Goal: Transaction & Acquisition: Purchase product/service

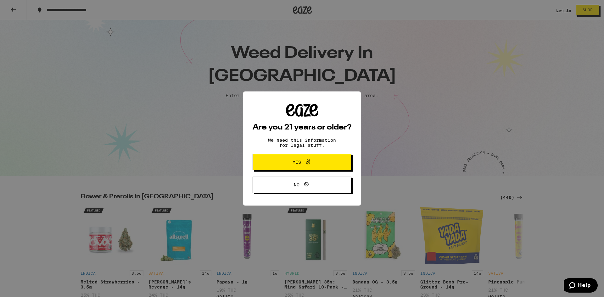
click at [312, 159] on button "Yes" at bounding box center [302, 162] width 99 height 16
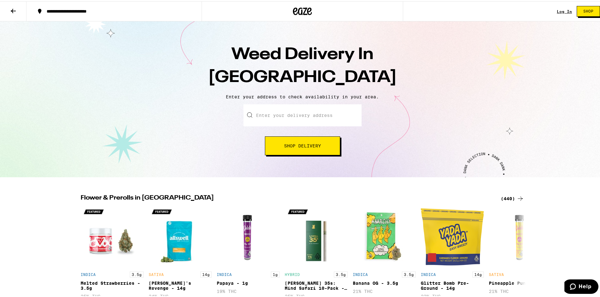
click at [292, 145] on span "Shop Delivery" at bounding box center [302, 145] width 37 height 4
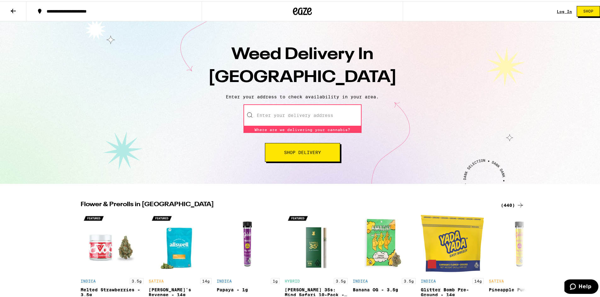
click at [264, 112] on input "Enter your delivery address" at bounding box center [302, 114] width 118 height 22
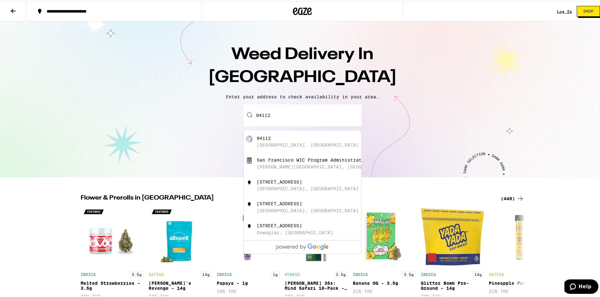
type input "[GEOGRAPHIC_DATA]"
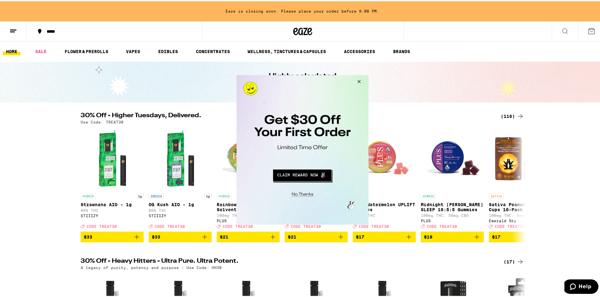
click at [361, 79] on button "Close Modal" at bounding box center [357, 82] width 17 height 15
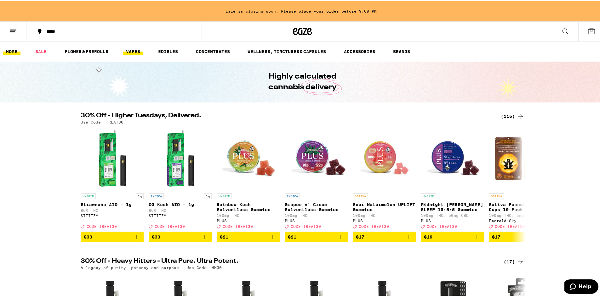
click at [131, 52] on link "VAPES" at bounding box center [133, 51] width 20 height 8
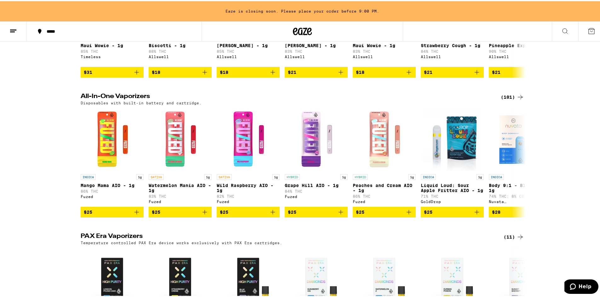
scroll to position [157, 0]
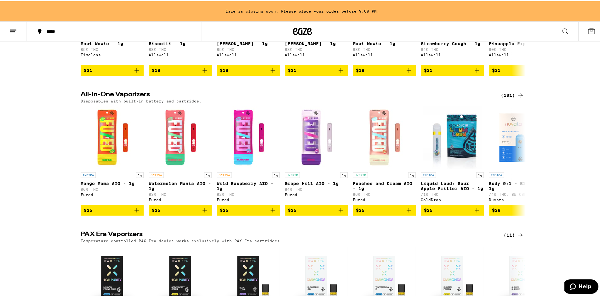
click at [500, 91] on div "(101)" at bounding box center [511, 94] width 23 height 8
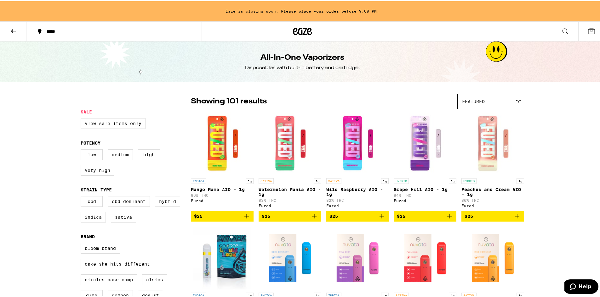
click at [92, 222] on label "Indica" at bounding box center [93, 216] width 25 height 11
click at [82, 196] on input "Indica" at bounding box center [82, 196] width 0 height 0
checkbox input "true"
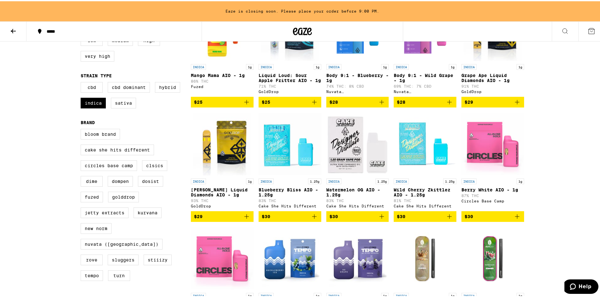
scroll to position [126, 0]
